Goal: Task Accomplishment & Management: Use online tool/utility

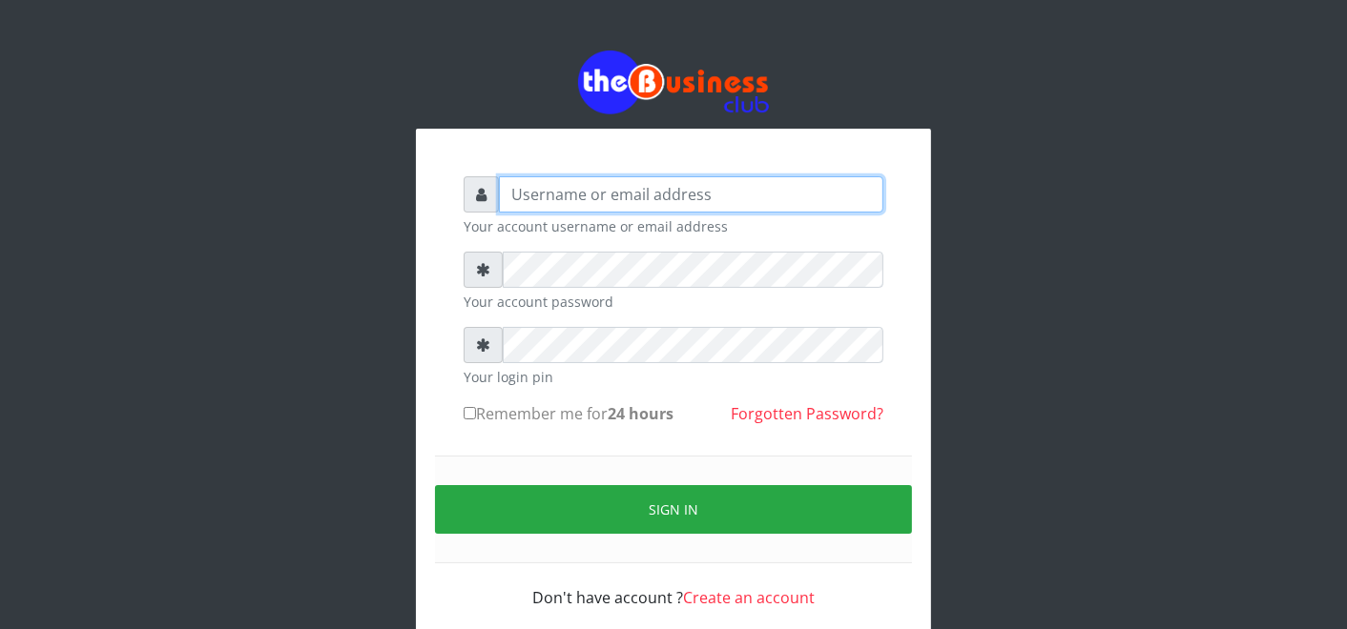
click at [612, 197] on input "text" at bounding box center [691, 194] width 384 height 36
type input "F"
type input "father"
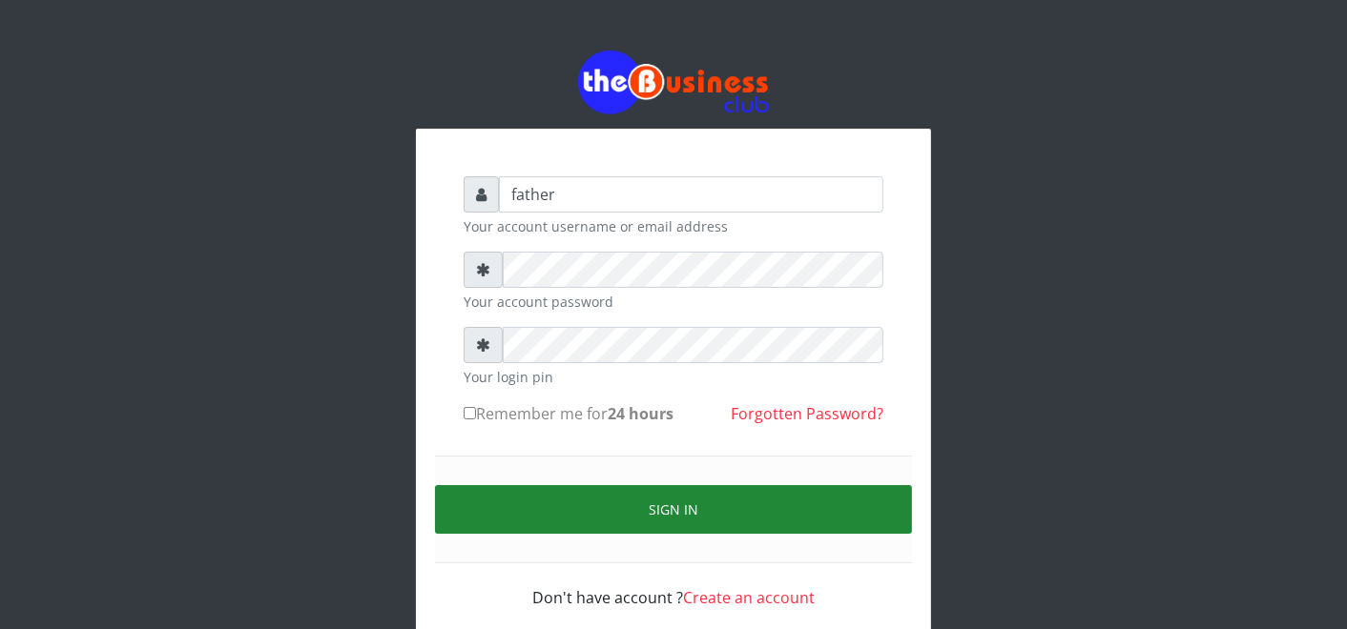
click at [687, 516] on button "Sign in" at bounding box center [673, 509] width 477 height 49
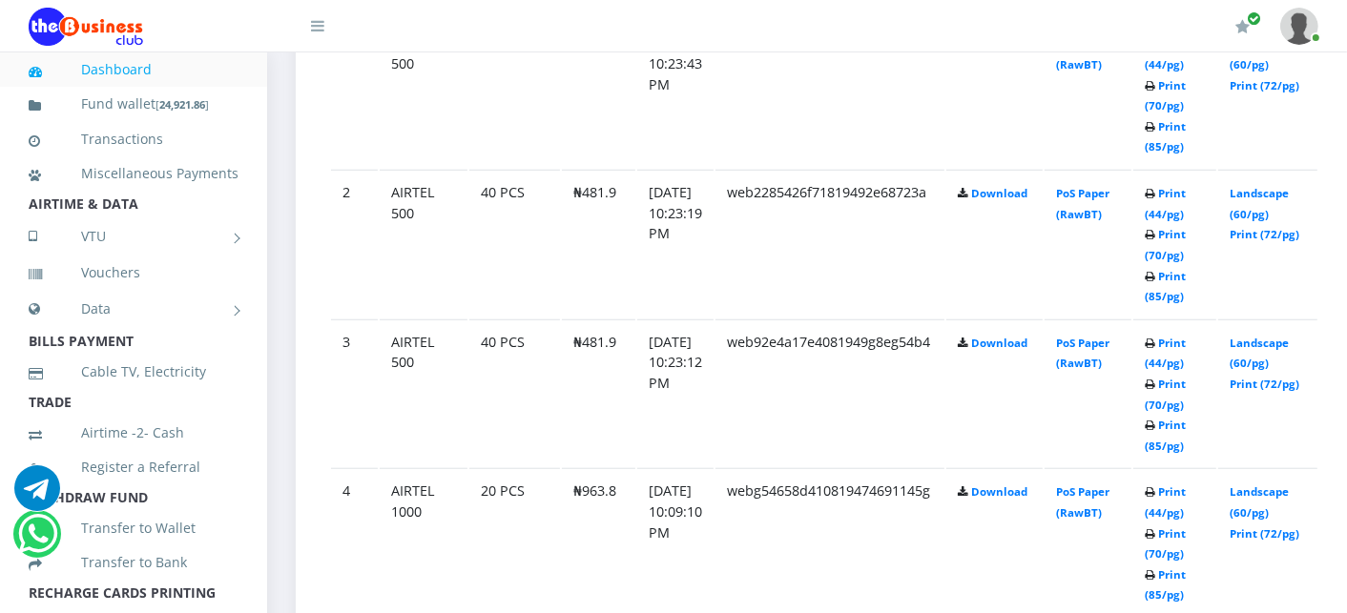
scroll to position [1186, 0]
click at [1185, 339] on link "Print (44/pg)" at bounding box center [1164, 351] width 41 height 35
